Goal: Find specific page/section: Find specific page/section

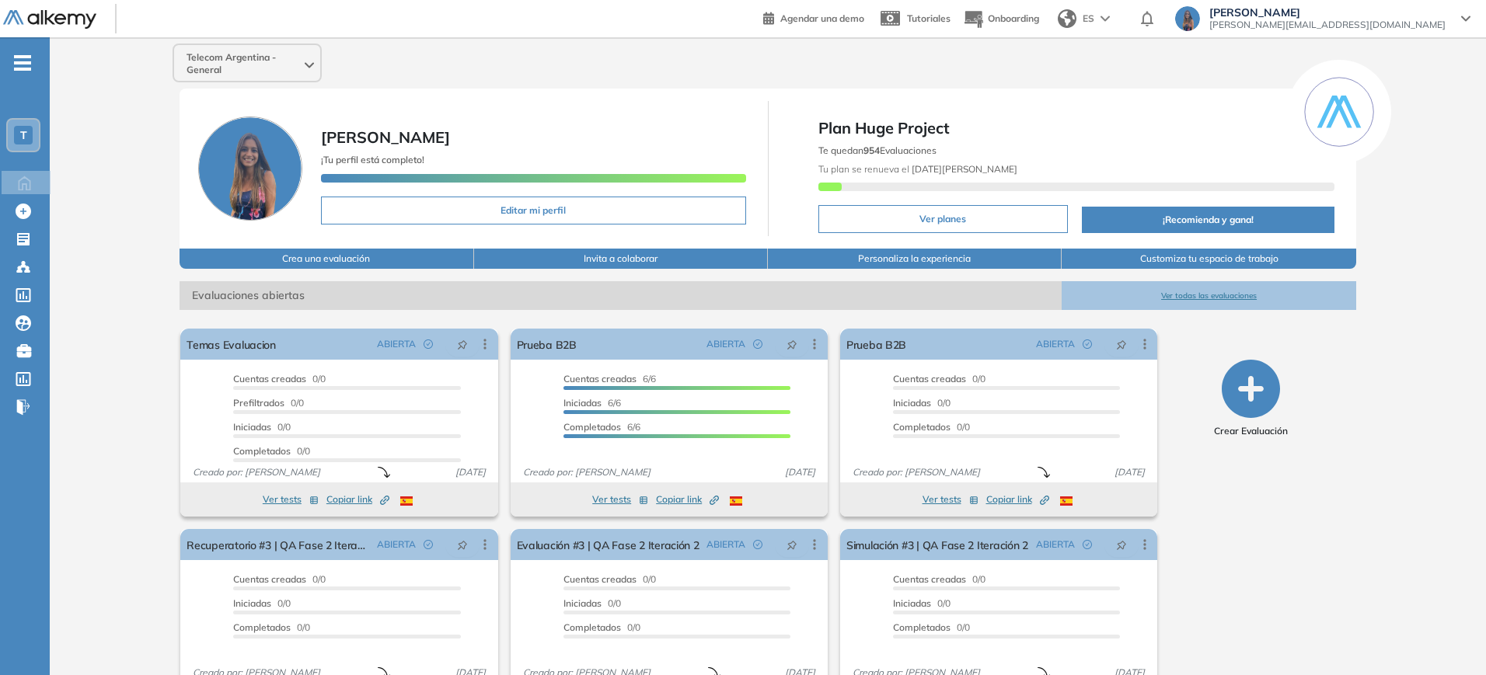
click at [30, 134] on div "T" at bounding box center [23, 135] width 19 height 19
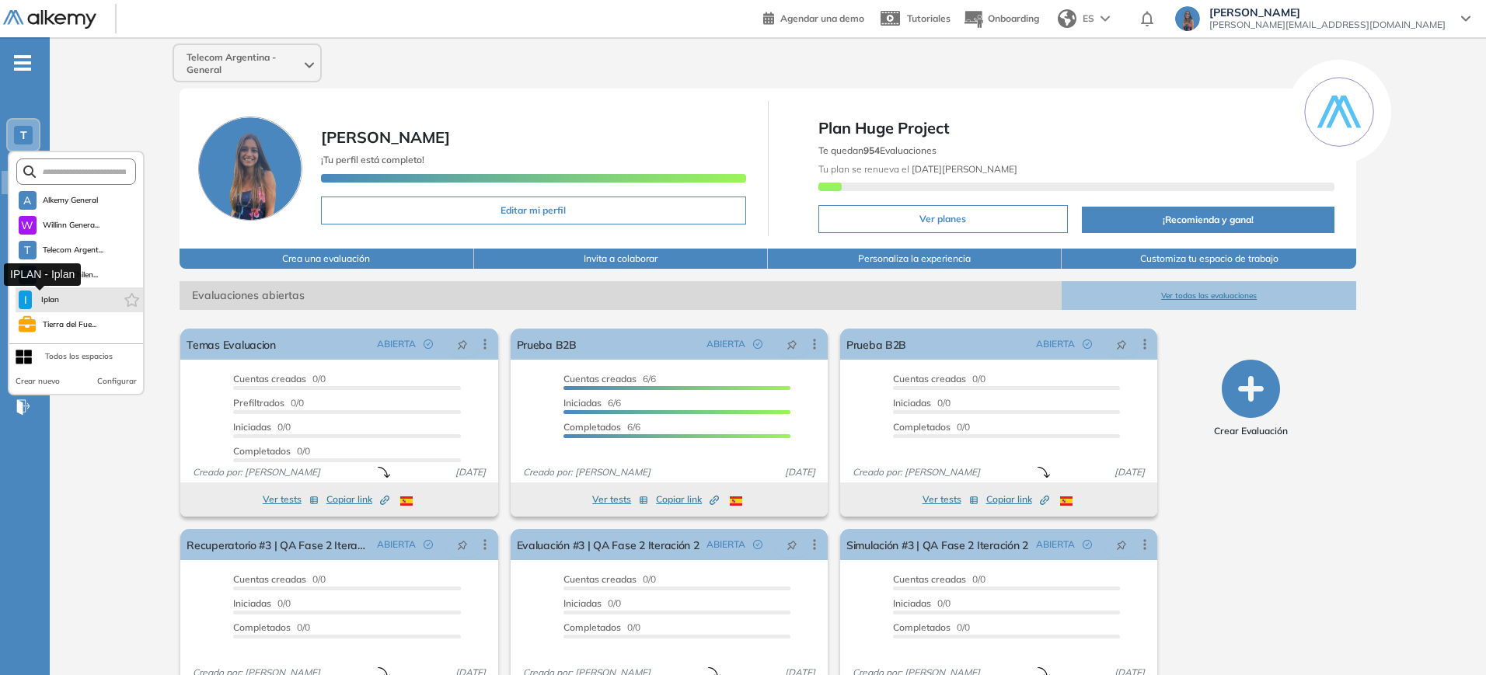
click at [49, 295] on span "Iplan" at bounding box center [49, 300] width 23 height 12
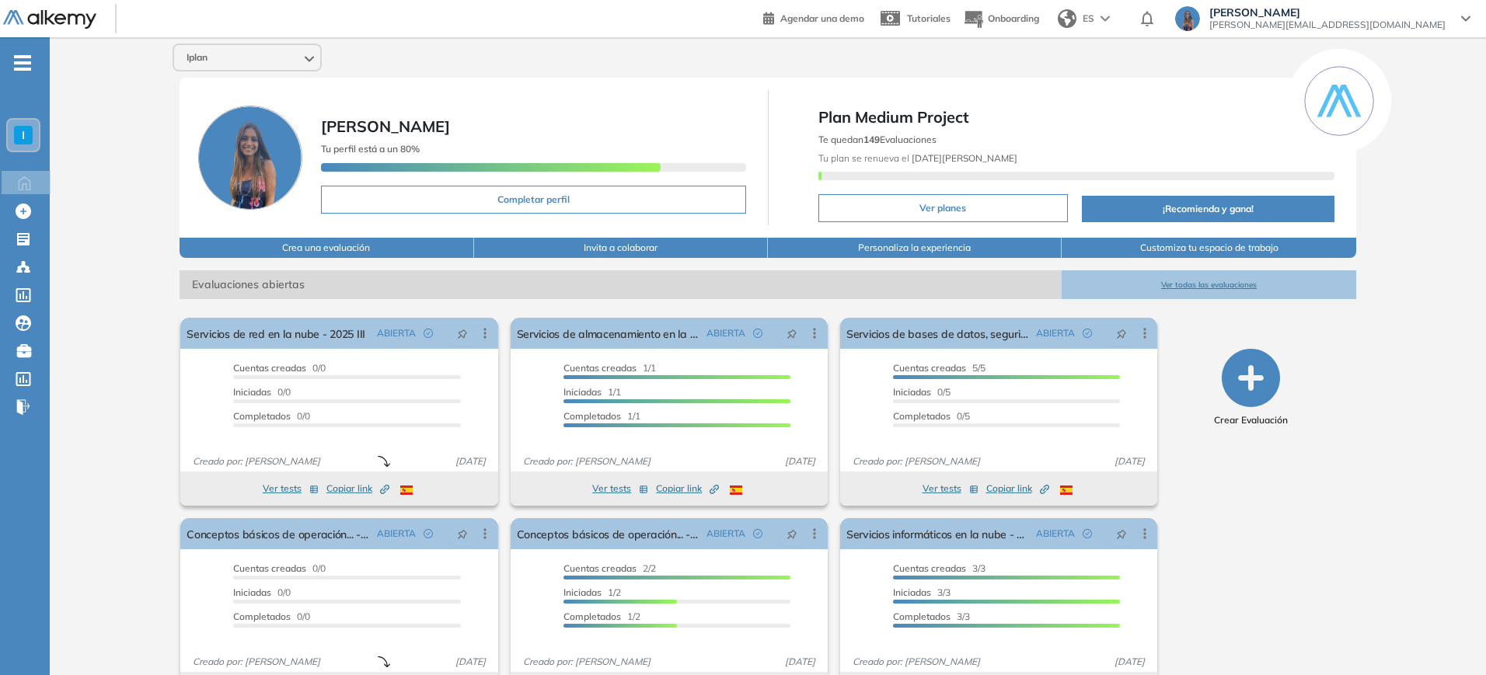
click at [1217, 295] on button "Ver todas las evaluaciones" at bounding box center [1209, 285] width 294 height 29
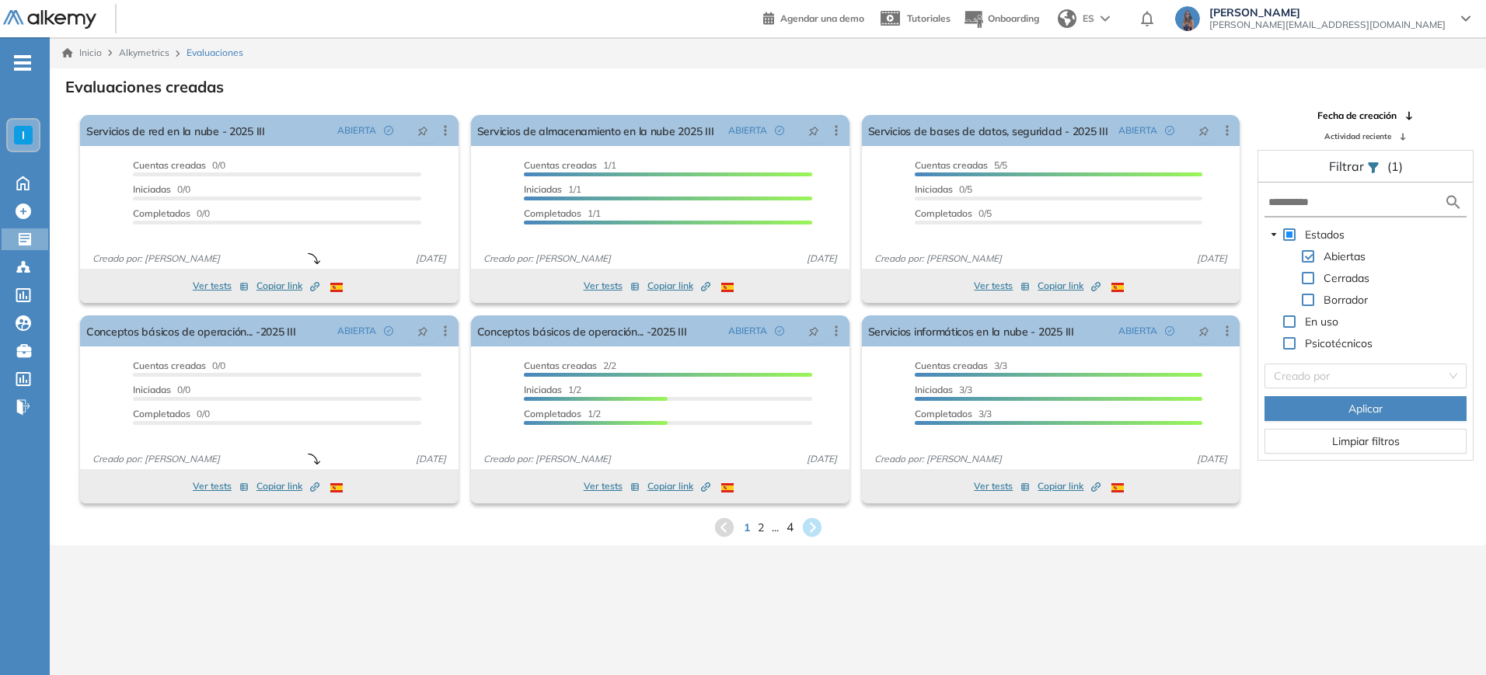
click at [792, 529] on span "4" at bounding box center [789, 527] width 7 height 18
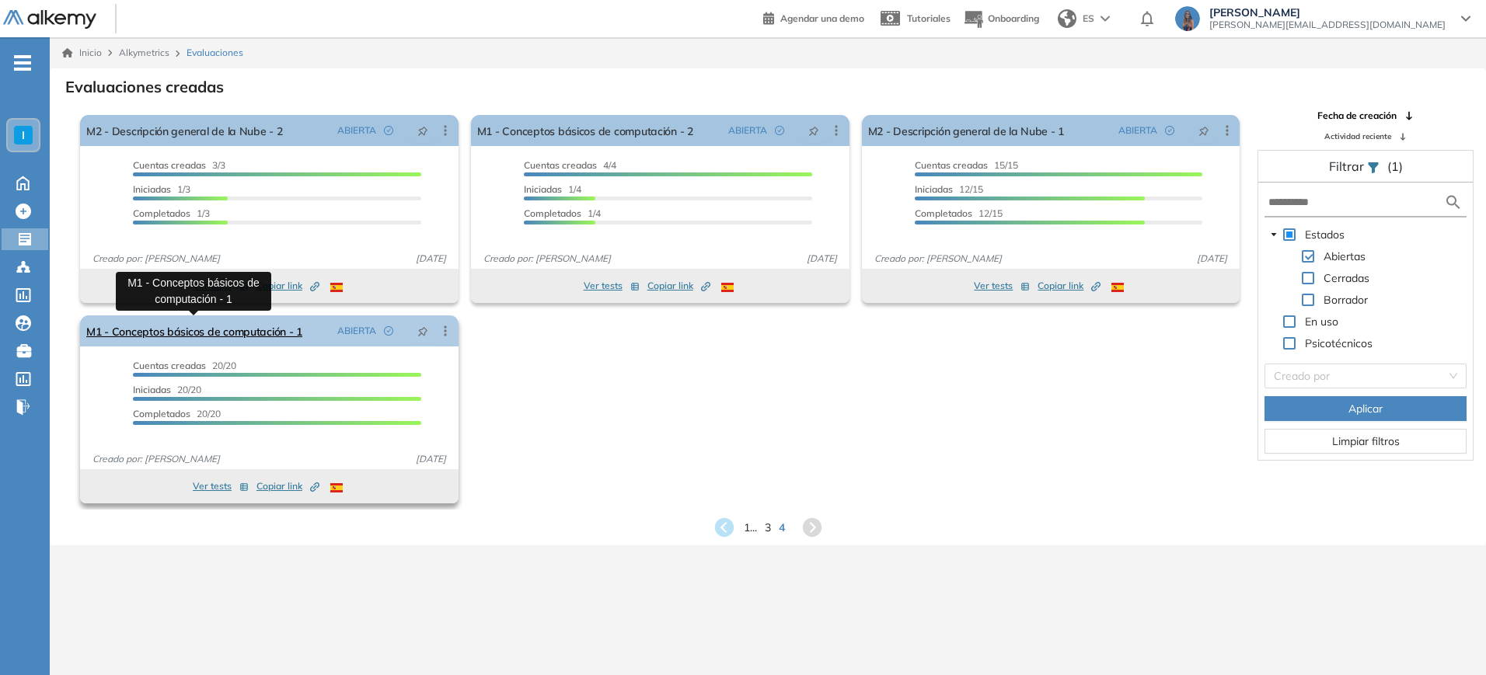
click at [205, 326] on link "M1 - Conceptos básicos de computación - 1" at bounding box center [194, 331] width 216 height 31
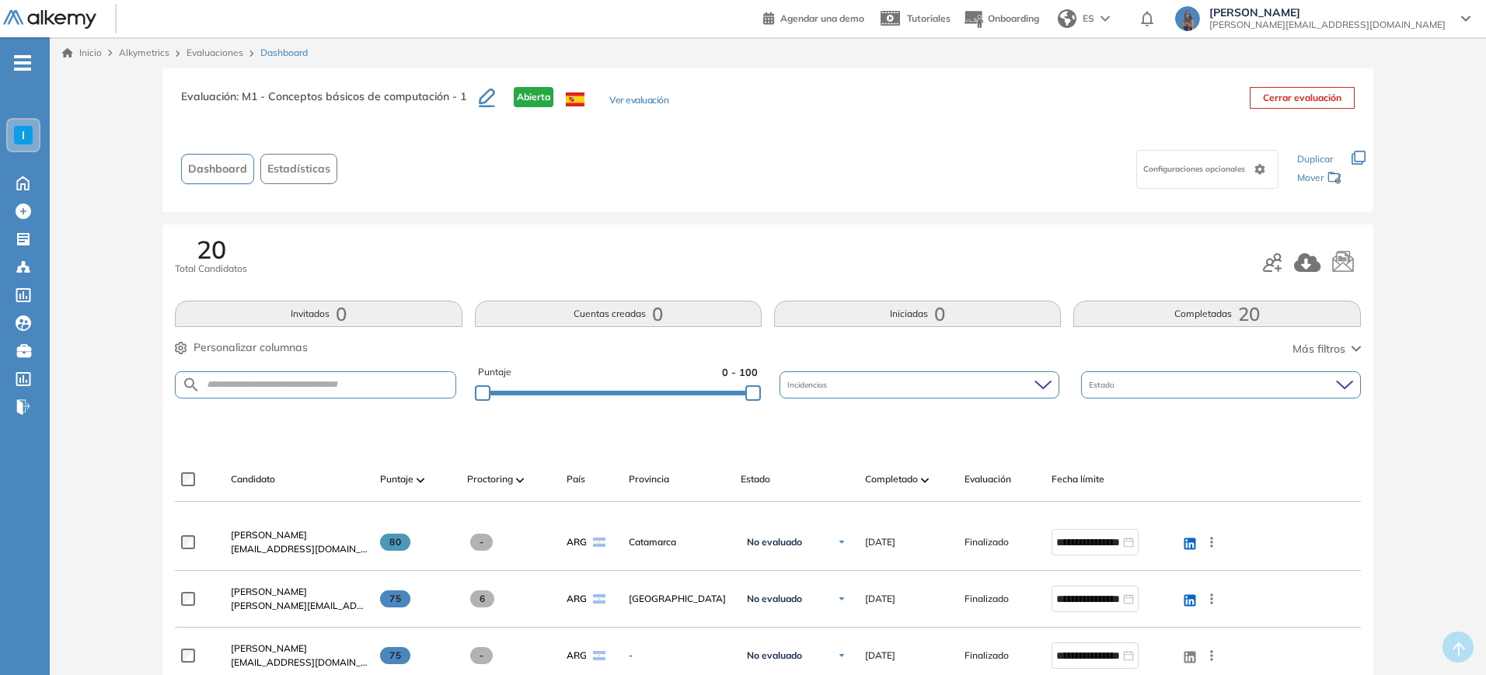
click at [1223, 307] on button "Completadas 20" at bounding box center [1216, 314] width 287 height 26
